Goal: Transaction & Acquisition: Purchase product/service

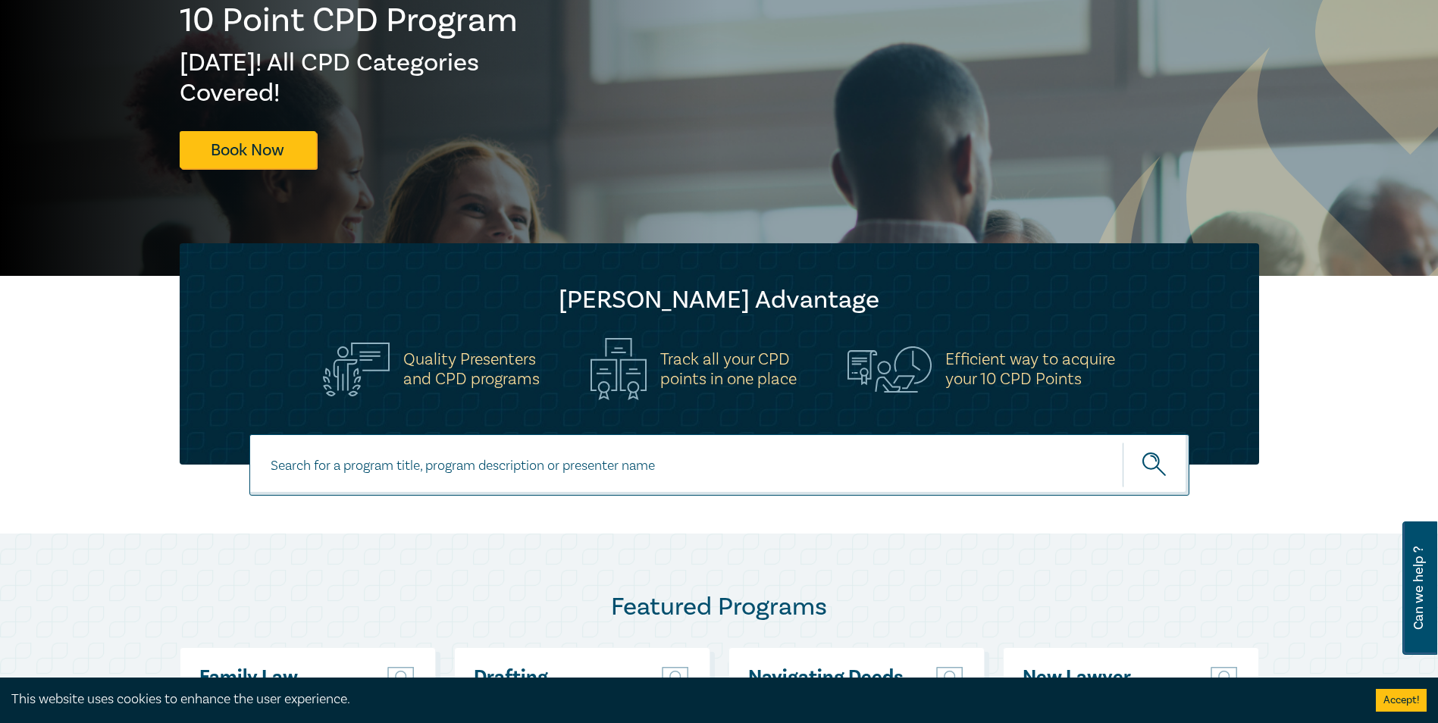
scroll to position [379, 0]
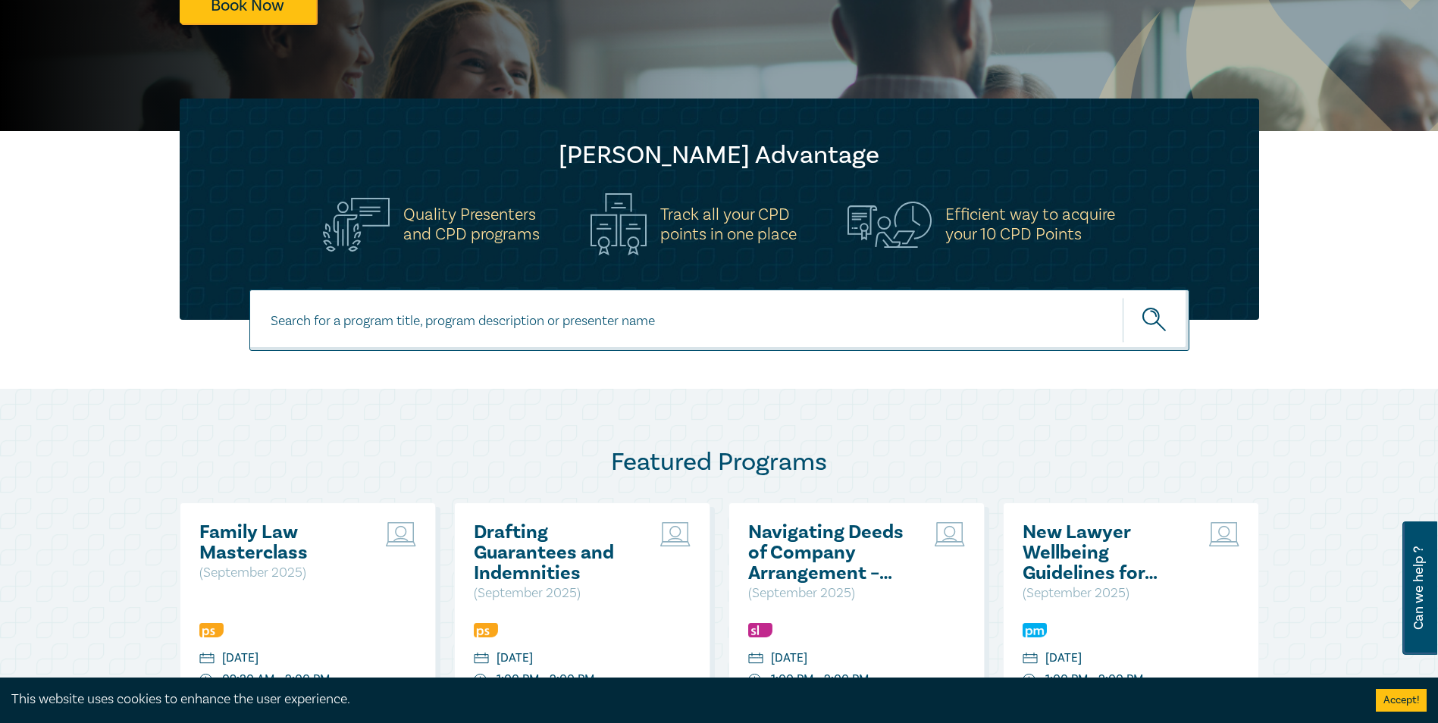
click at [518, 322] on input at bounding box center [719, 319] width 940 height 61
type input "[PERSON_NAME]"
click at [1122, 297] on button "submit" at bounding box center [1155, 320] width 67 height 46
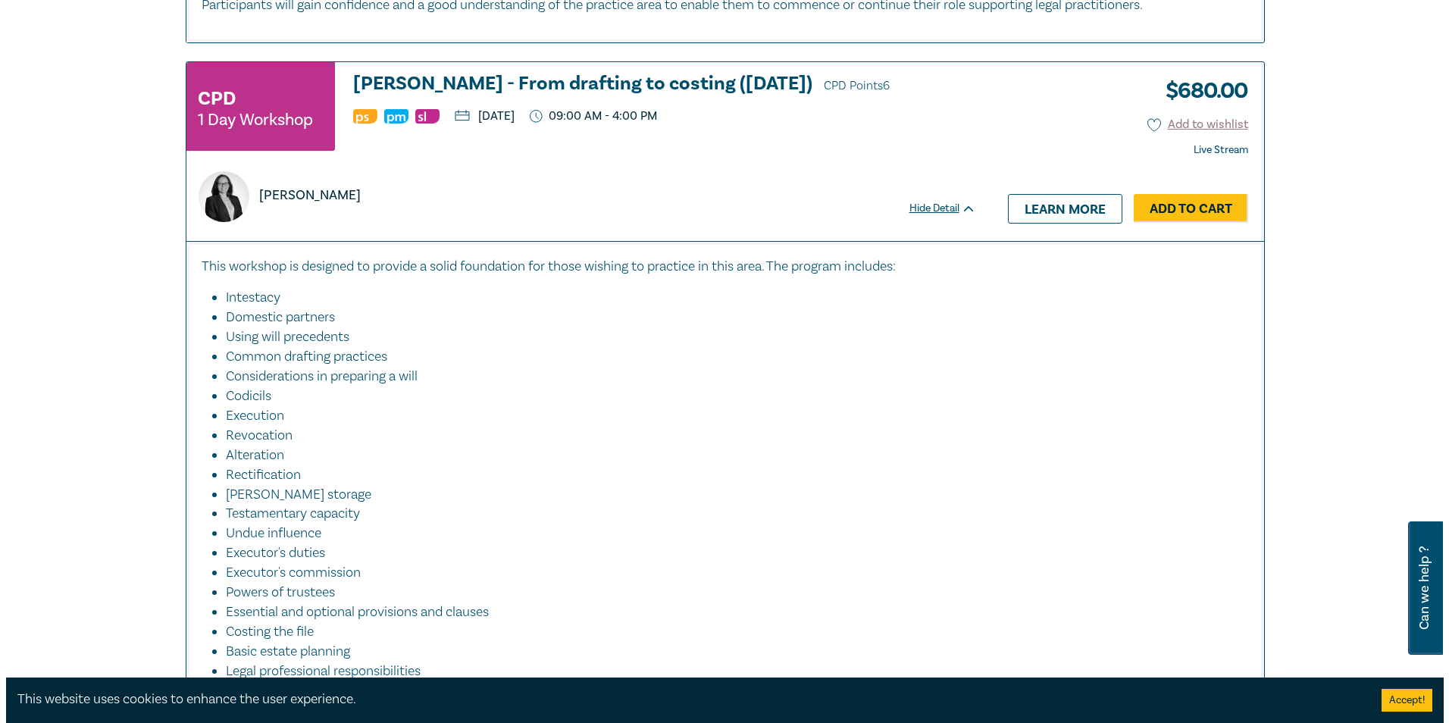
scroll to position [1667, 0]
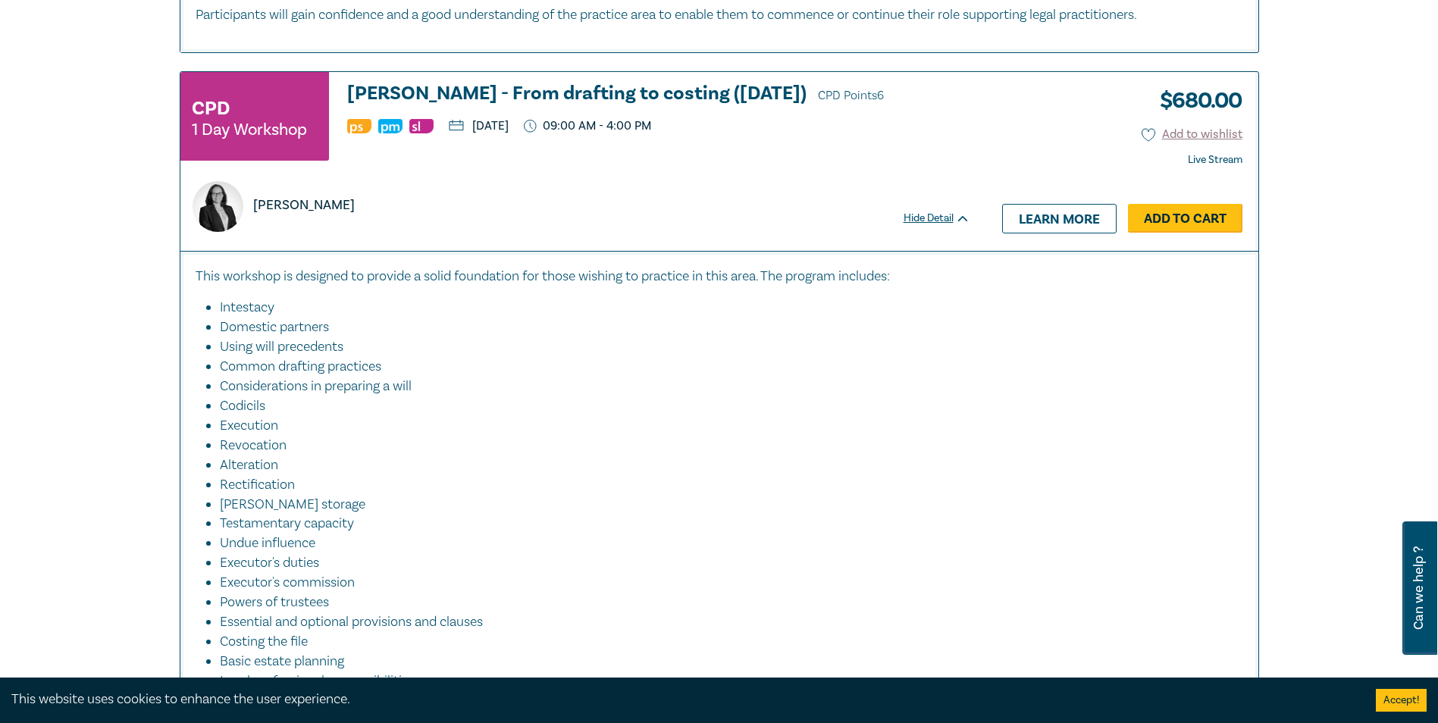
click at [1184, 214] on link "Add to Cart" at bounding box center [1185, 218] width 114 height 29
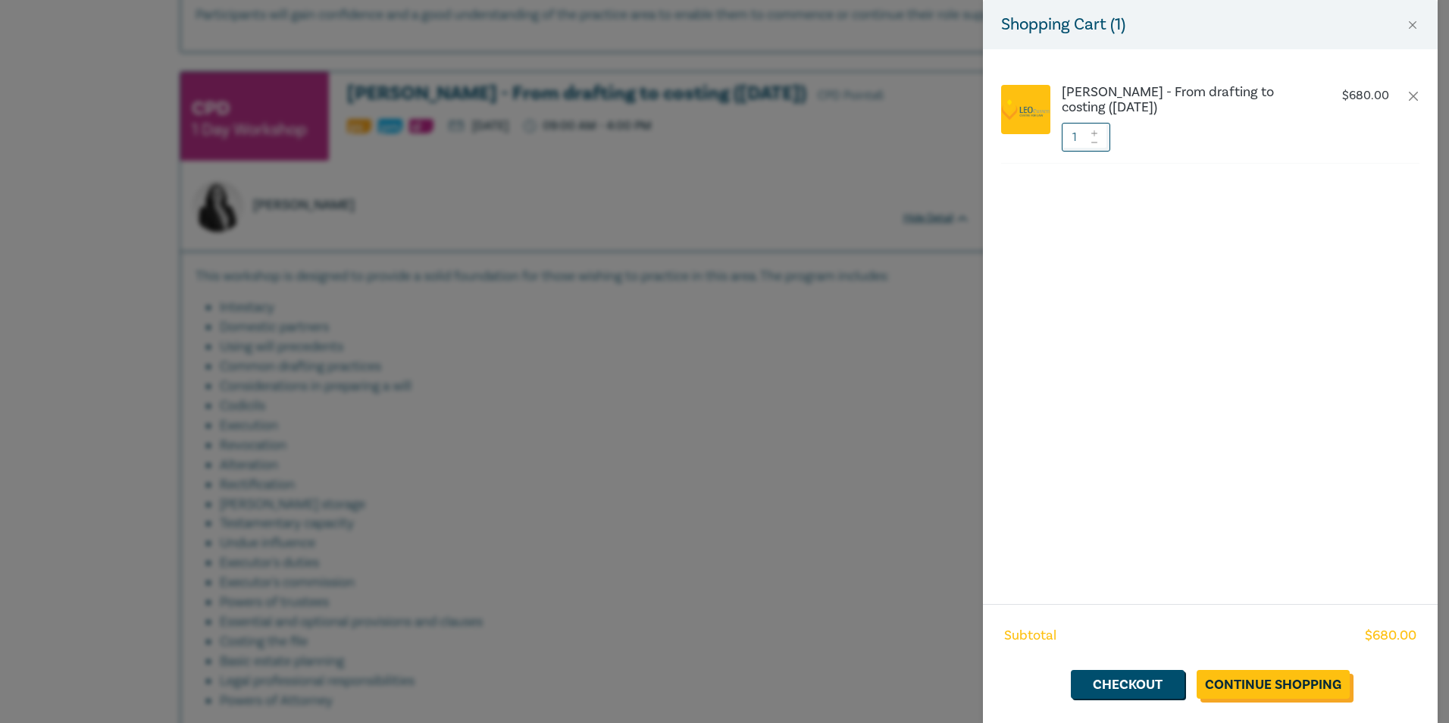
click at [1269, 671] on link "Continue Shopping" at bounding box center [1273, 684] width 153 height 29
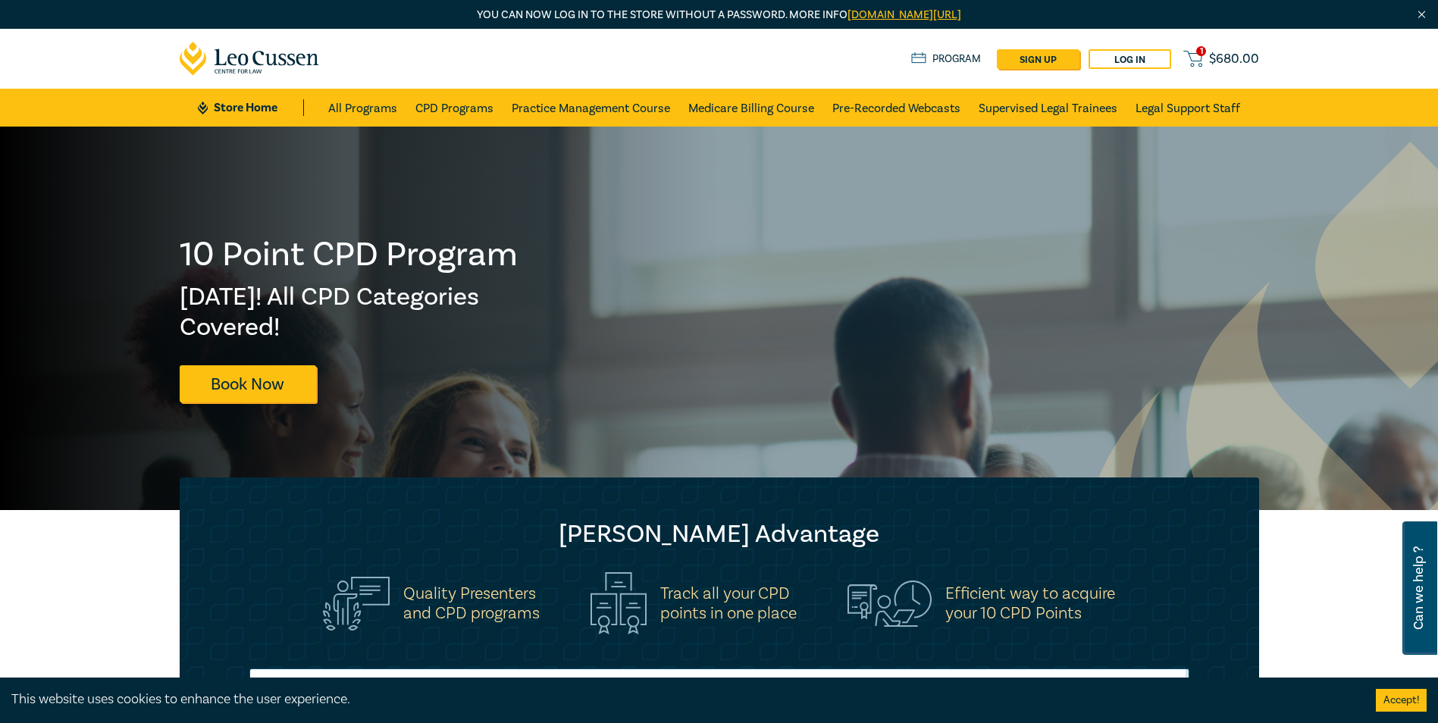
click at [1221, 53] on span "$ 680.00" at bounding box center [1234, 59] width 50 height 17
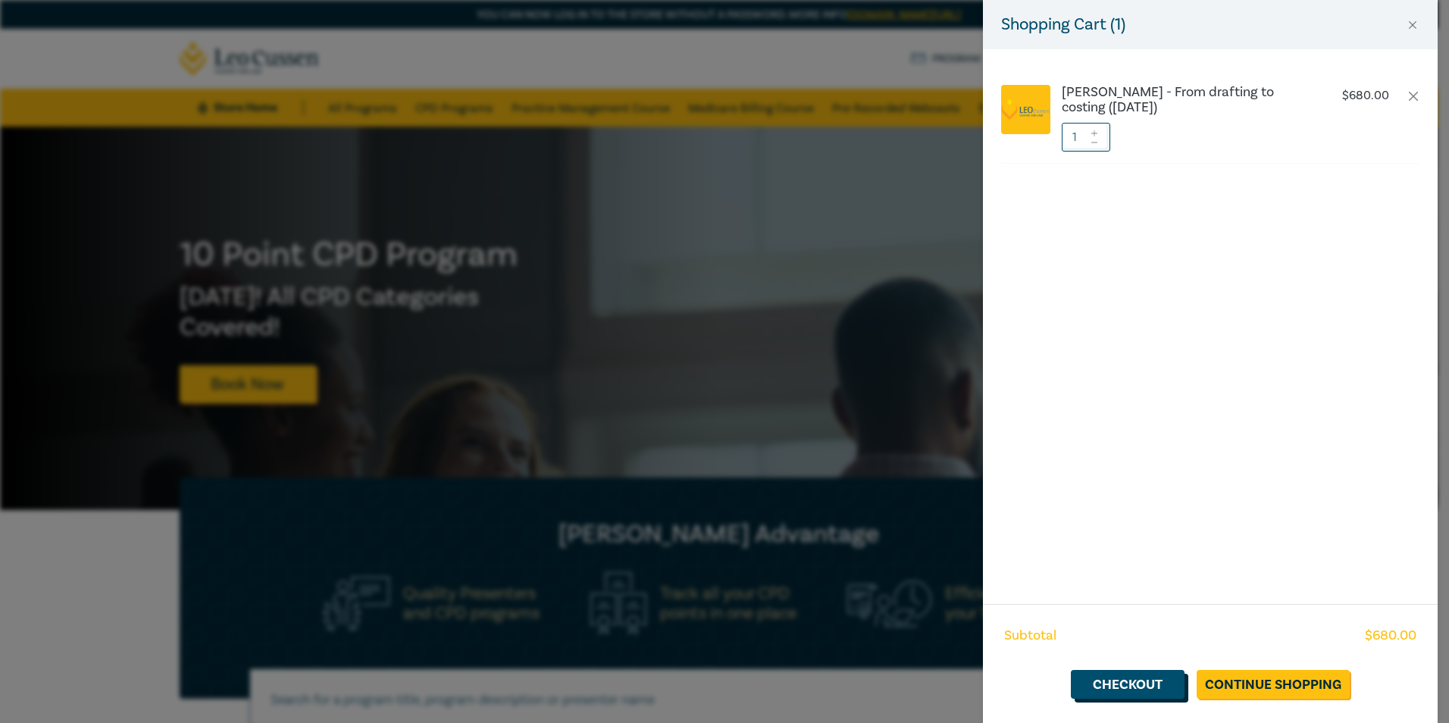
click at [1107, 679] on link "Checkout" at bounding box center [1128, 684] width 114 height 29
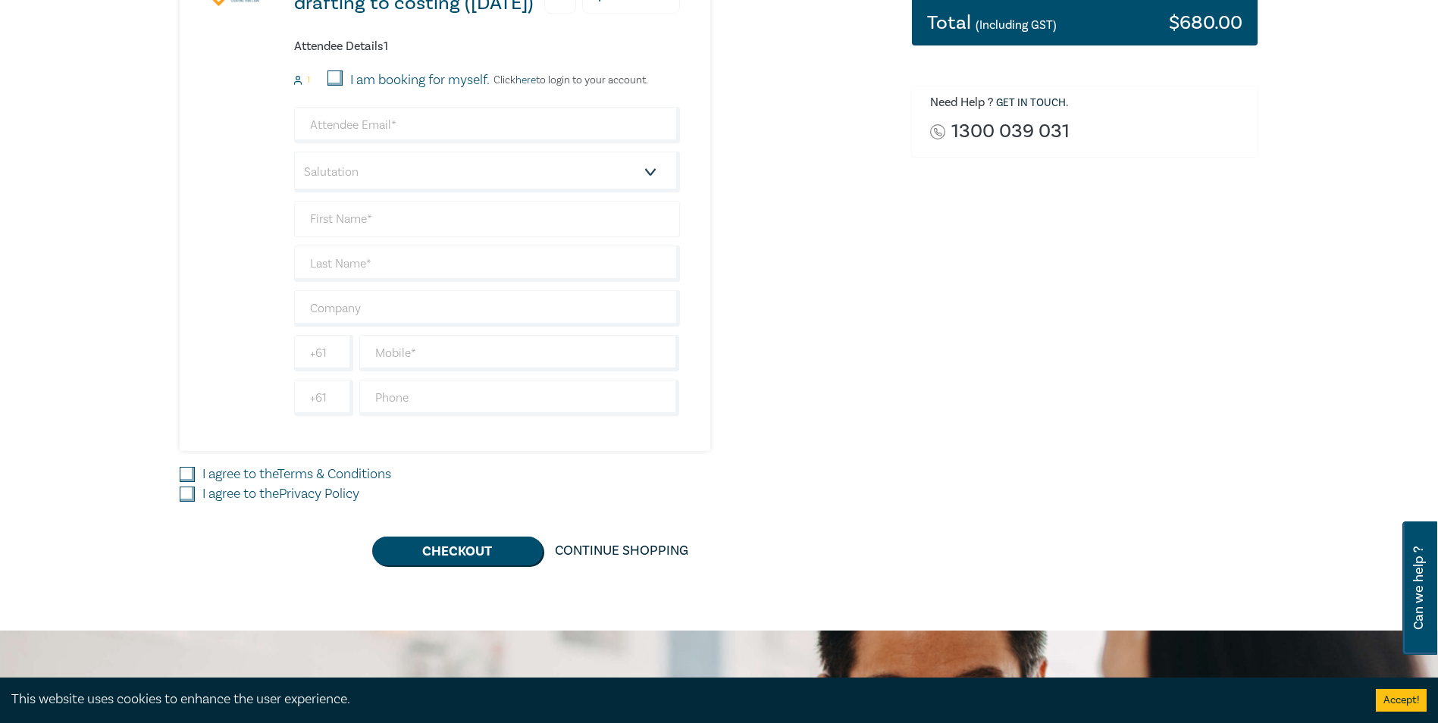
scroll to position [455, 0]
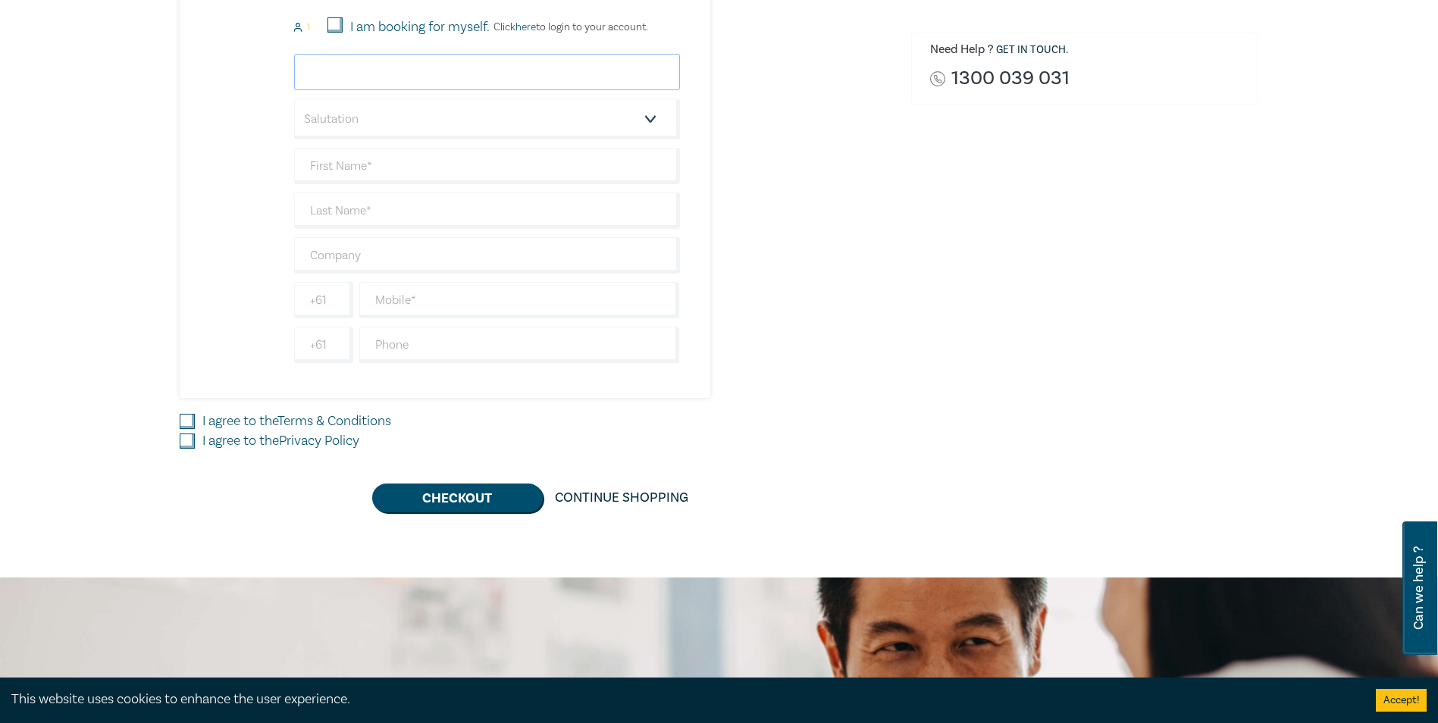
click at [377, 75] on input "email" at bounding box center [487, 72] width 386 height 36
type input "crm.2@live.com"
type input "Carla"
type input "Martelli"
type input "CLK Legal"
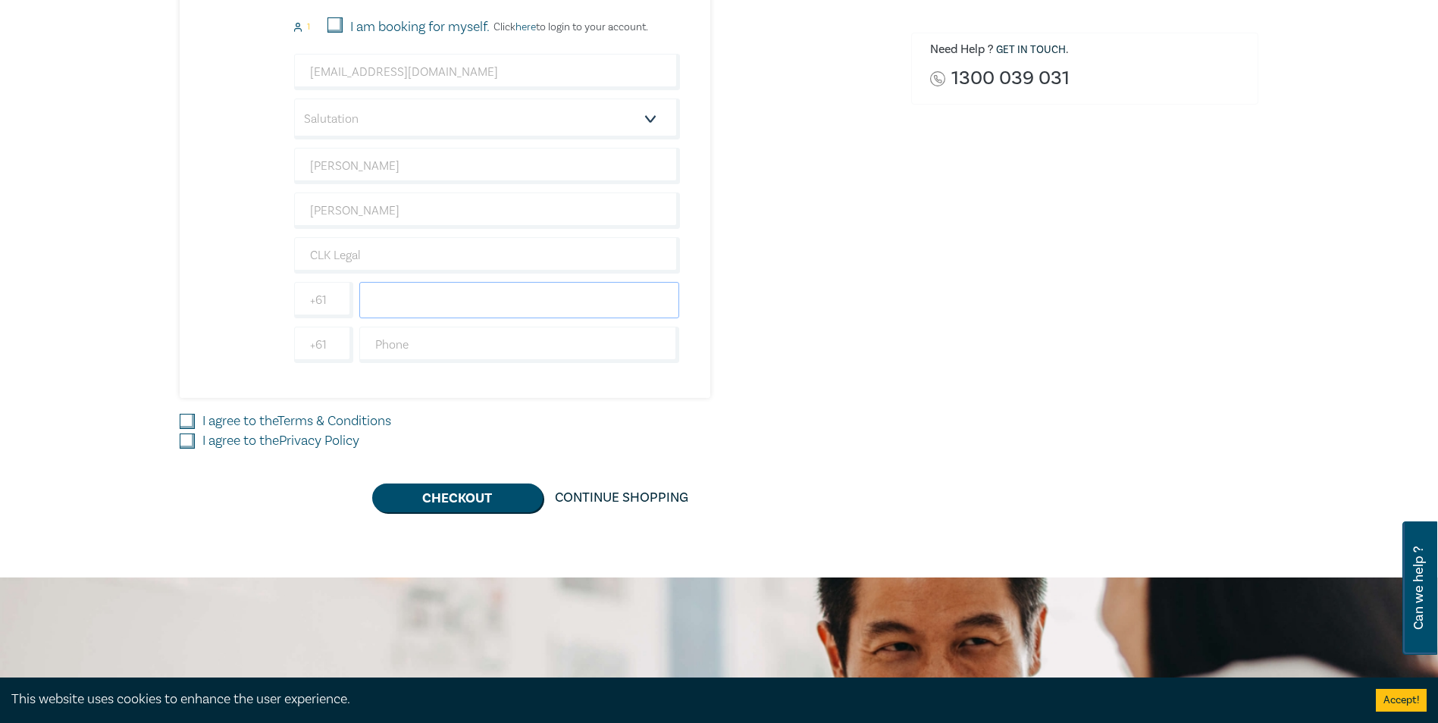
click at [455, 298] on input "text" at bounding box center [519, 300] width 321 height 36
type input "0413134962"
click at [477, 339] on input "text" at bounding box center [519, 345] width 321 height 36
click at [462, 310] on input "0413134962" at bounding box center [519, 300] width 321 height 36
click at [477, 493] on button "Checkout" at bounding box center [457, 497] width 171 height 29
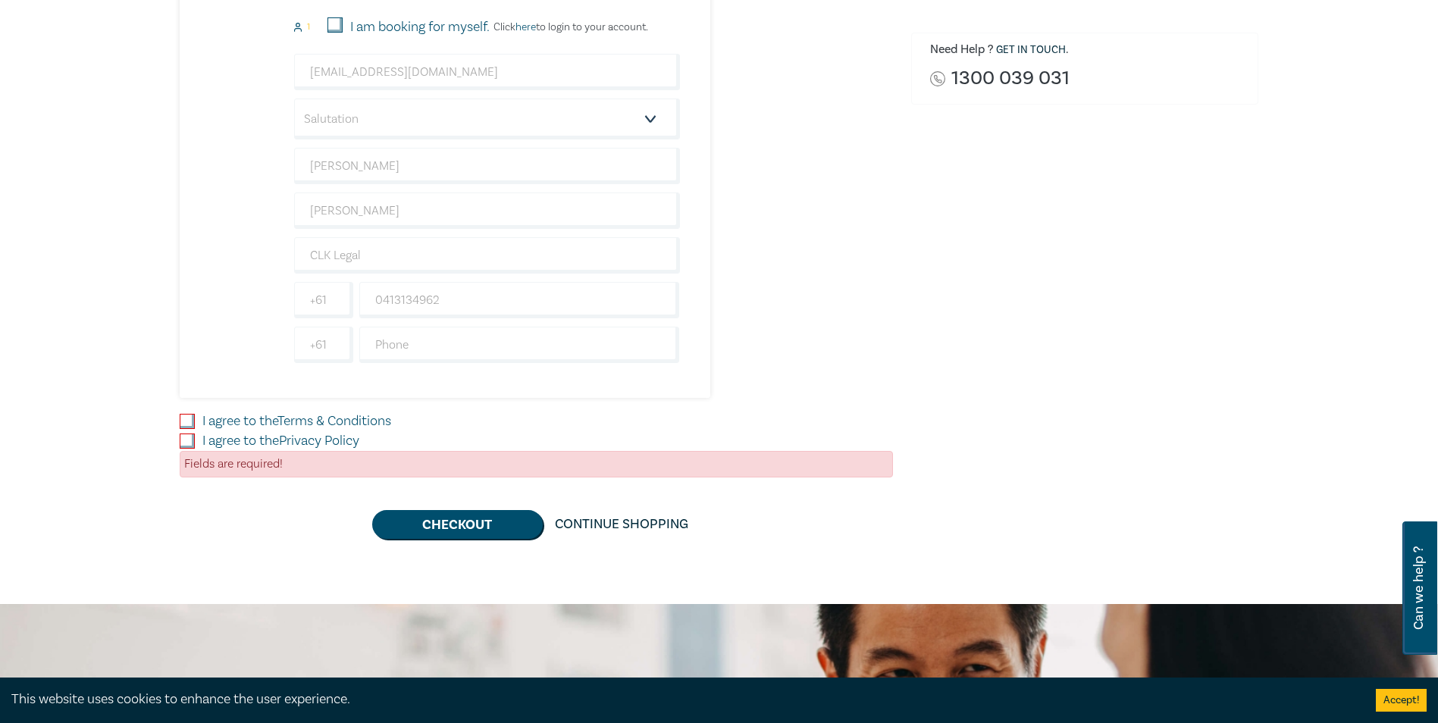
click at [192, 418] on input "I agree to the Terms & Conditions" at bounding box center [187, 421] width 15 height 15
checkbox input "true"
click at [186, 436] on input "I agree to the Privacy Policy" at bounding box center [187, 440] width 15 height 15
checkbox input "true"
click at [500, 518] on button "Checkout" at bounding box center [457, 524] width 171 height 29
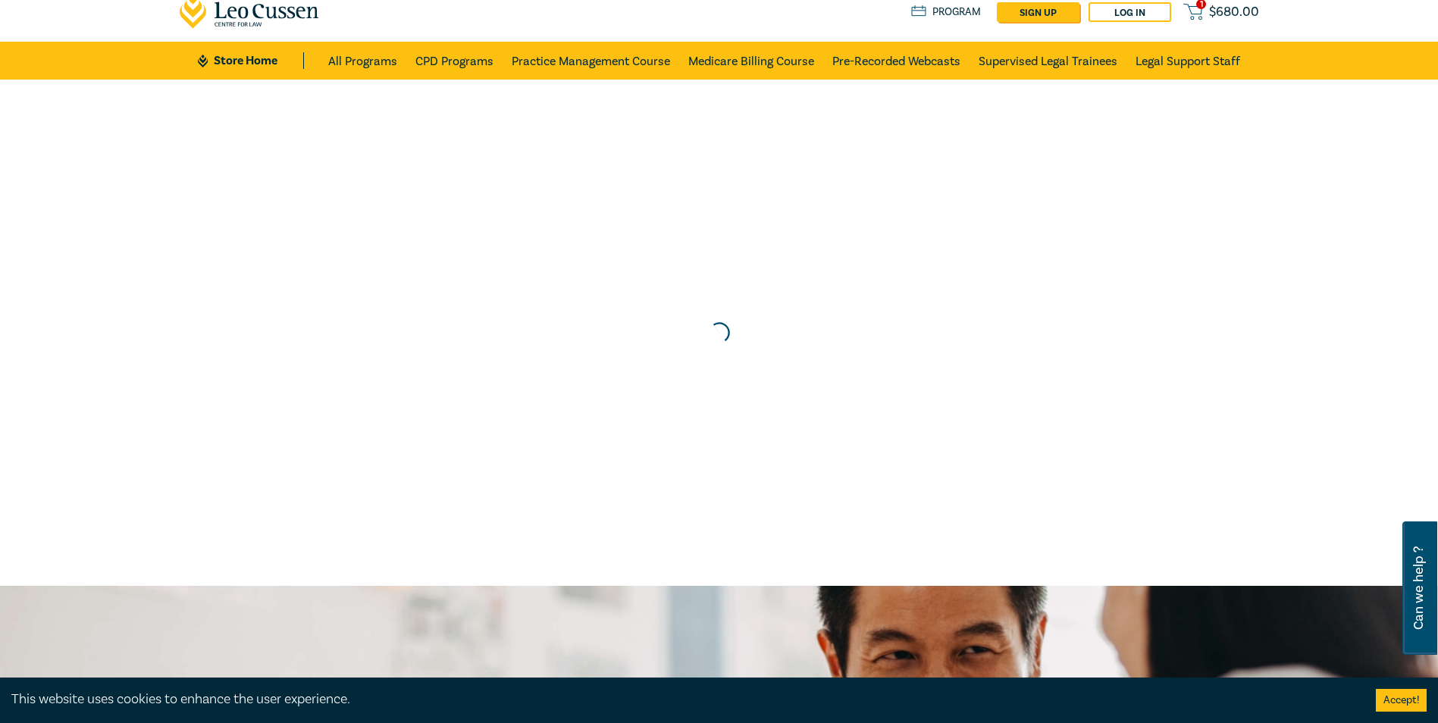
scroll to position [0, 0]
